Goal: Task Accomplishment & Management: Complete application form

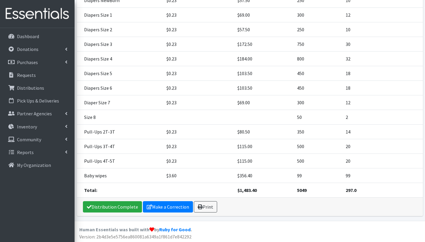
scroll to position [135, 0]
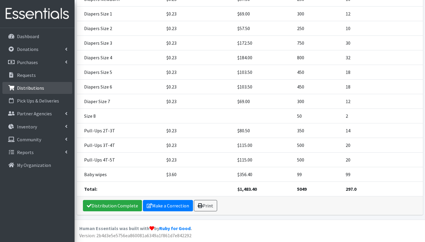
click at [36, 85] on p "Distributions" at bounding box center [30, 88] width 27 height 6
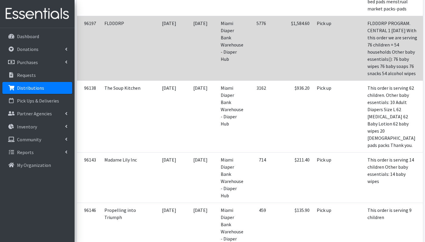
scroll to position [230, 0]
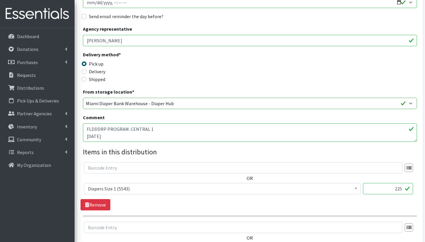
scroll to position [137, 0]
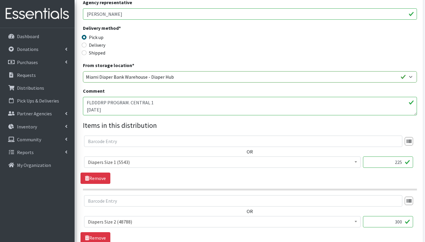
click at [131, 107] on textarea "FLDDDRP PROGRAM. CENTRAL 1 [DATE] With this order we are serving 76 children = …" at bounding box center [250, 106] width 334 height 18
click at [151, 112] on textarea "FLDDDRP PROGRAM. CENTRAL 1 [DATE] With this order we are serving 76 children = …" at bounding box center [250, 106] width 334 height 18
click at [88, 112] on textarea "FLDDDRP PROGRAM. CENTRAL 1 [DATE] With this order we are serving 76 children = …" at bounding box center [250, 106] width 334 height 18
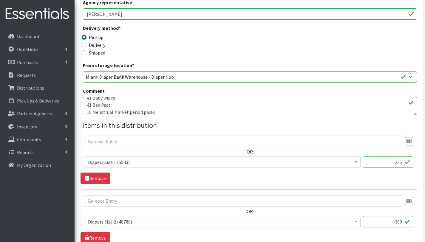
click at [132, 103] on textarea "FLDDDRP PROGRAM. CENTRAL 1 [DATE] With this order we are serving 76 children = …" at bounding box center [250, 106] width 334 height 18
click at [131, 111] on textarea "FLDDDRP PROGRAM. CENTRAL 1 [DATE] With this order we are serving 76 children = …" at bounding box center [250, 106] width 334 height 18
type textarea "FLDDDRP PROGRAM. CENTRAL 1 [DATE] With this order we are serving 41 children = …"
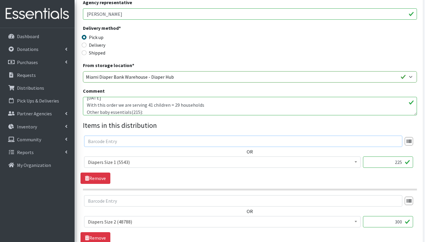
click at [175, 137] on input "text" at bounding box center [243, 141] width 318 height 11
click at [402, 165] on input "225" at bounding box center [388, 162] width 50 height 11
drag, startPoint x: 399, startPoint y: 160, endPoint x: 401, endPoint y: 163, distance: 3.2
click at [400, 160] on input "225" at bounding box center [388, 162] width 50 height 11
type input "75"
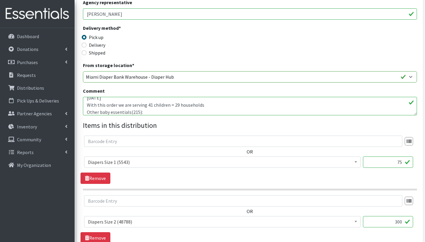
click at [402, 223] on input "300" at bounding box center [388, 221] width 50 height 11
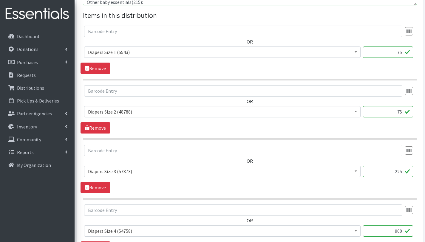
scroll to position [278, 0]
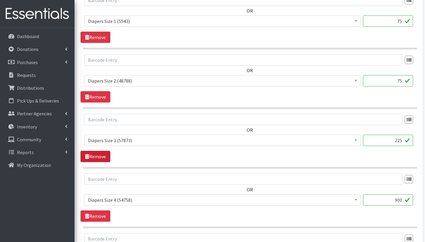
type input "75"
click at [98, 159] on link "Remove" at bounding box center [95, 156] width 30 height 11
click at [402, 139] on input "900" at bounding box center [388, 140] width 50 height 11
type input "9"
type input "375"
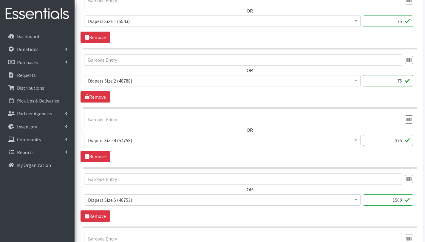
click at [397, 201] on input "1500" at bounding box center [388, 199] width 50 height 11
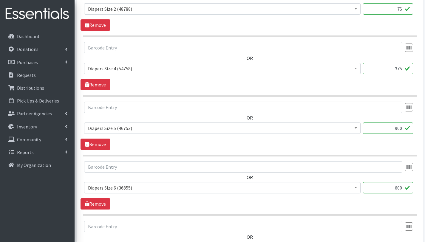
scroll to position [353, 0]
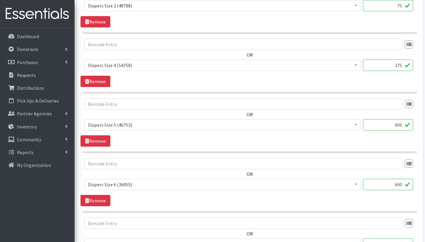
type input "900"
click at [399, 187] on input "600" at bounding box center [388, 184] width 50 height 11
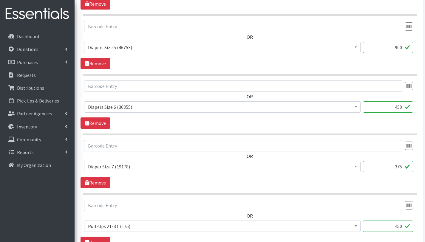
scroll to position [441, 0]
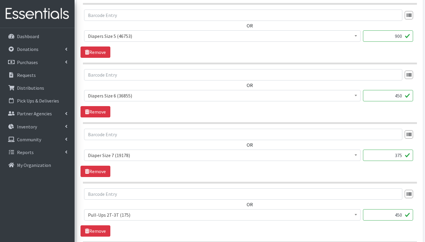
type input "450"
click at [402, 157] on input "375" at bounding box center [388, 155] width 50 height 11
type input "3"
type input "150"
click at [402, 215] on input "450" at bounding box center [388, 214] width 50 height 11
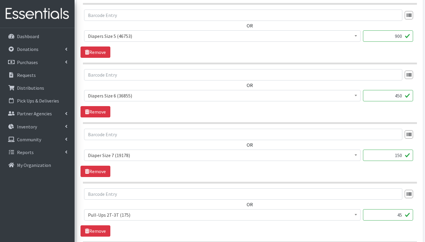
type input "4"
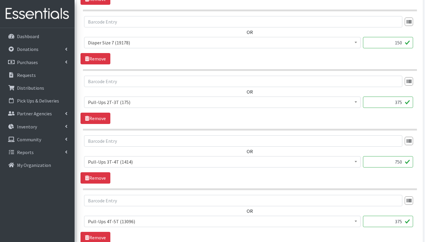
scroll to position [587, 0]
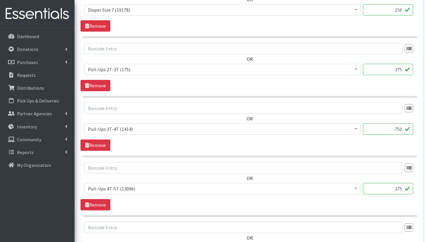
type input "375"
click at [403, 190] on input "375" at bounding box center [388, 188] width 50 height 11
type input "3"
type input "450"
drag, startPoint x: 397, startPoint y: 130, endPoint x: 401, endPoint y: 144, distance: 14.2
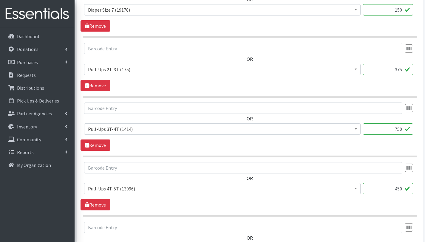
click at [398, 131] on input "750" at bounding box center [388, 128] width 50 height 11
type input "450"
click at [402, 188] on input "450" at bounding box center [388, 188] width 50 height 11
type input "4"
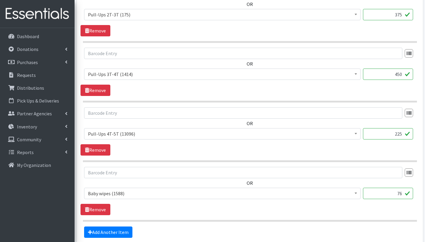
scroll to position [647, 0]
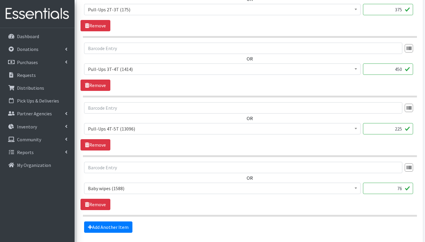
type input "225"
click at [402, 189] on input "76" at bounding box center [388, 188] width 50 height 11
type input "7"
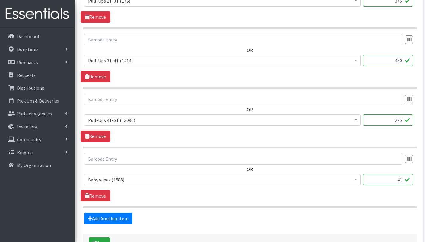
scroll to position [687, 0]
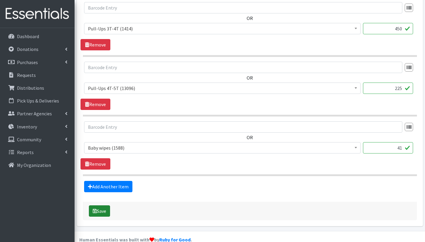
type input "41"
click at [106, 213] on button "Save" at bounding box center [99, 210] width 21 height 11
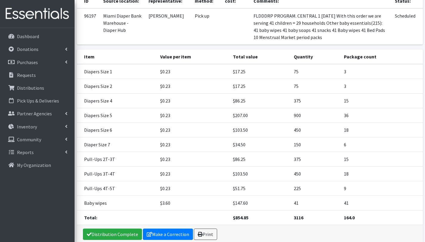
scroll to position [137, 0]
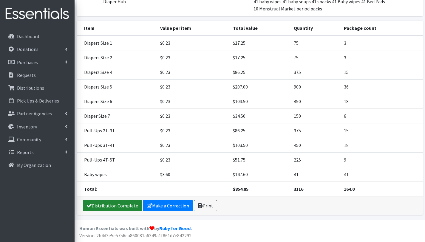
click at [122, 206] on link "Distribution Complete" at bounding box center [112, 205] width 59 height 11
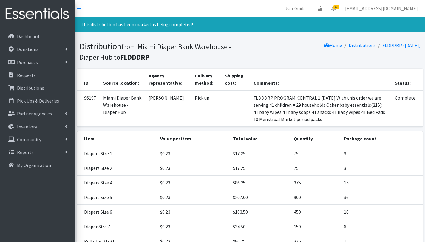
scroll to position [111, 0]
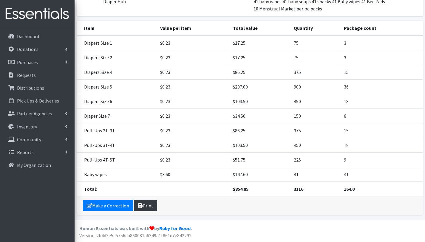
click at [148, 204] on link "Print" at bounding box center [145, 205] width 23 height 11
